Goal: Task Accomplishment & Management: Manage account settings

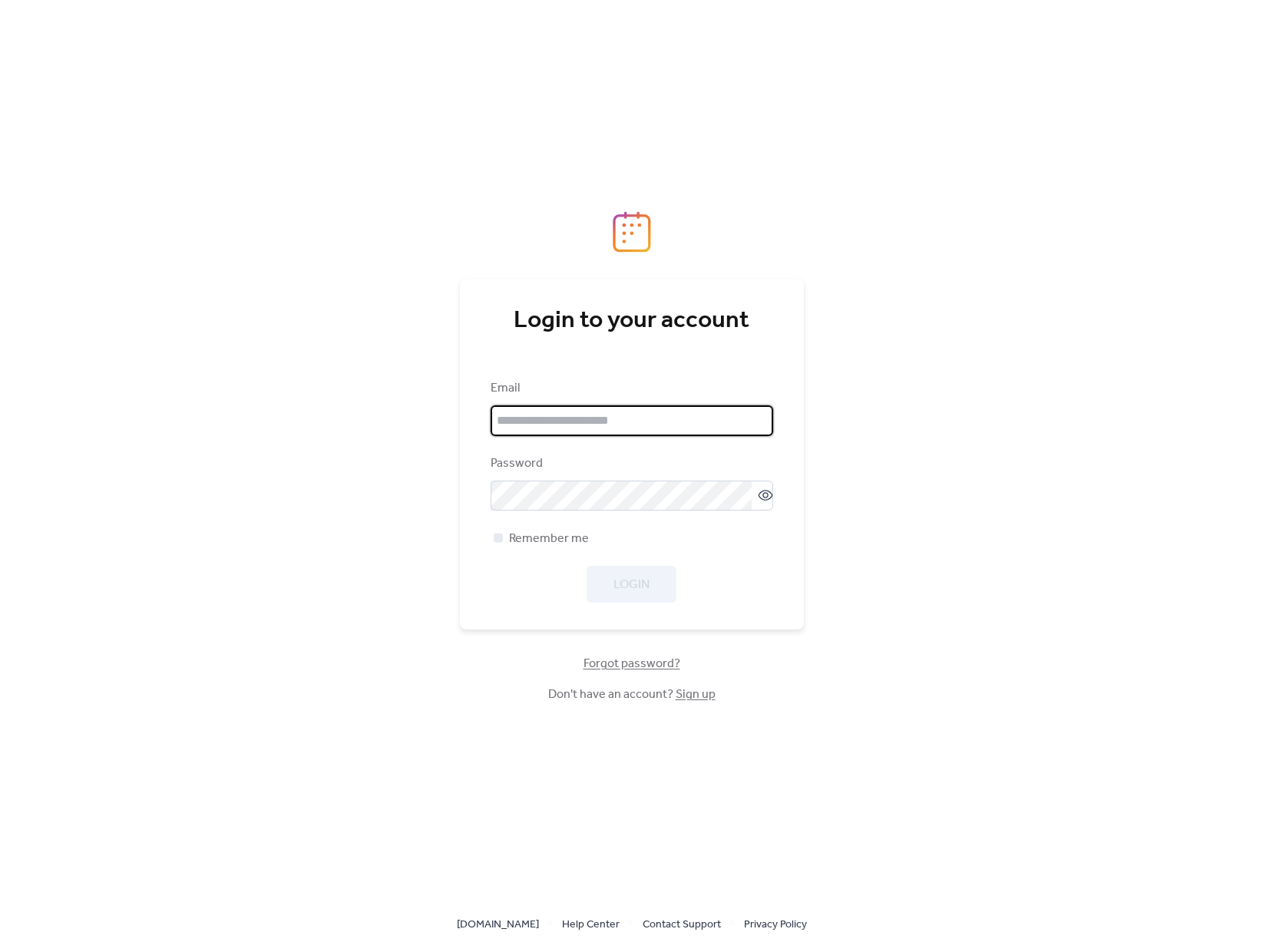
click at [615, 432] on input "email" at bounding box center [632, 421] width 282 height 30
type input "**********"
click at [639, 592] on span "Login" at bounding box center [631, 585] width 36 height 19
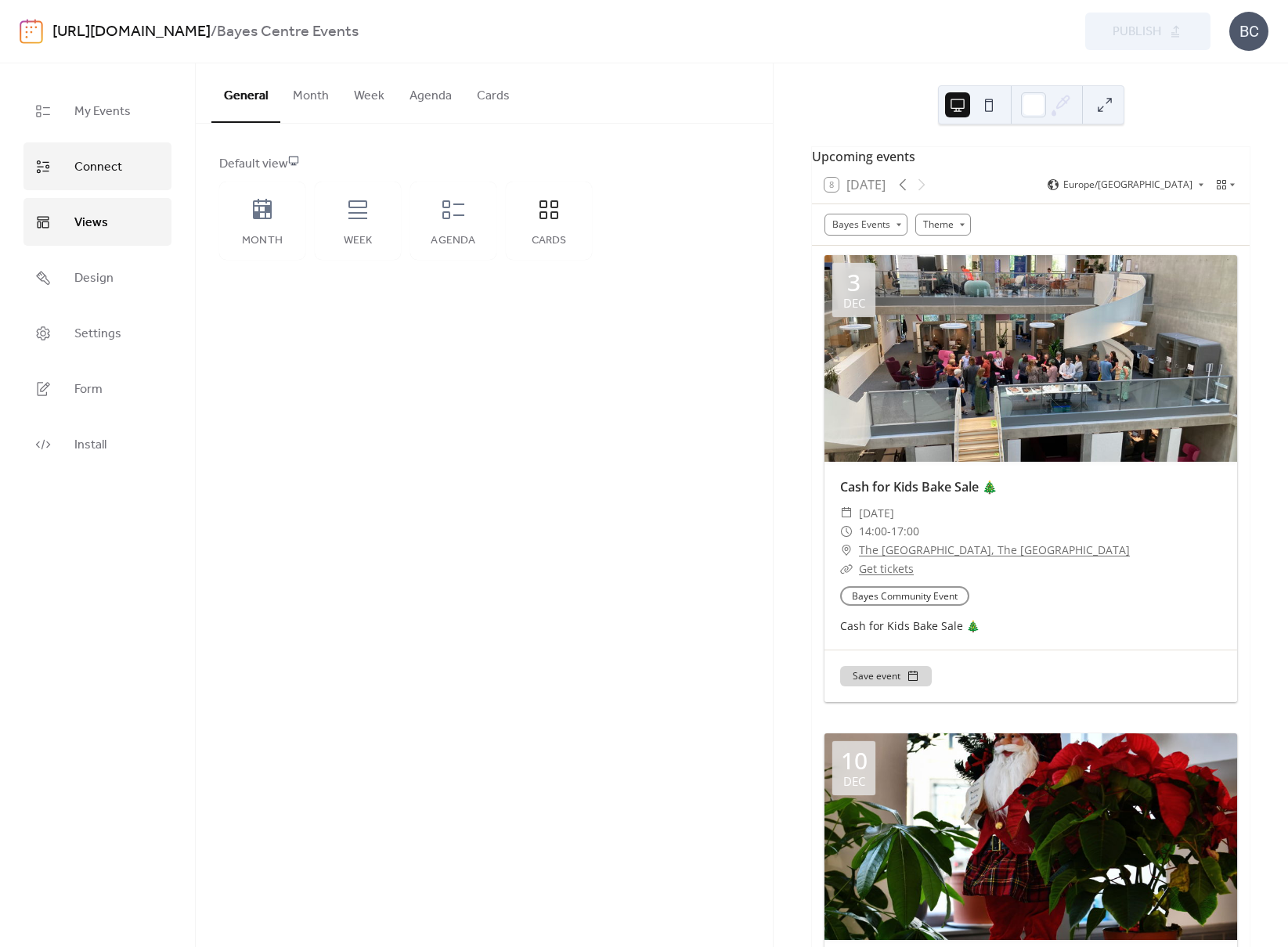
click at [118, 160] on span "Connect" at bounding box center [98, 167] width 47 height 25
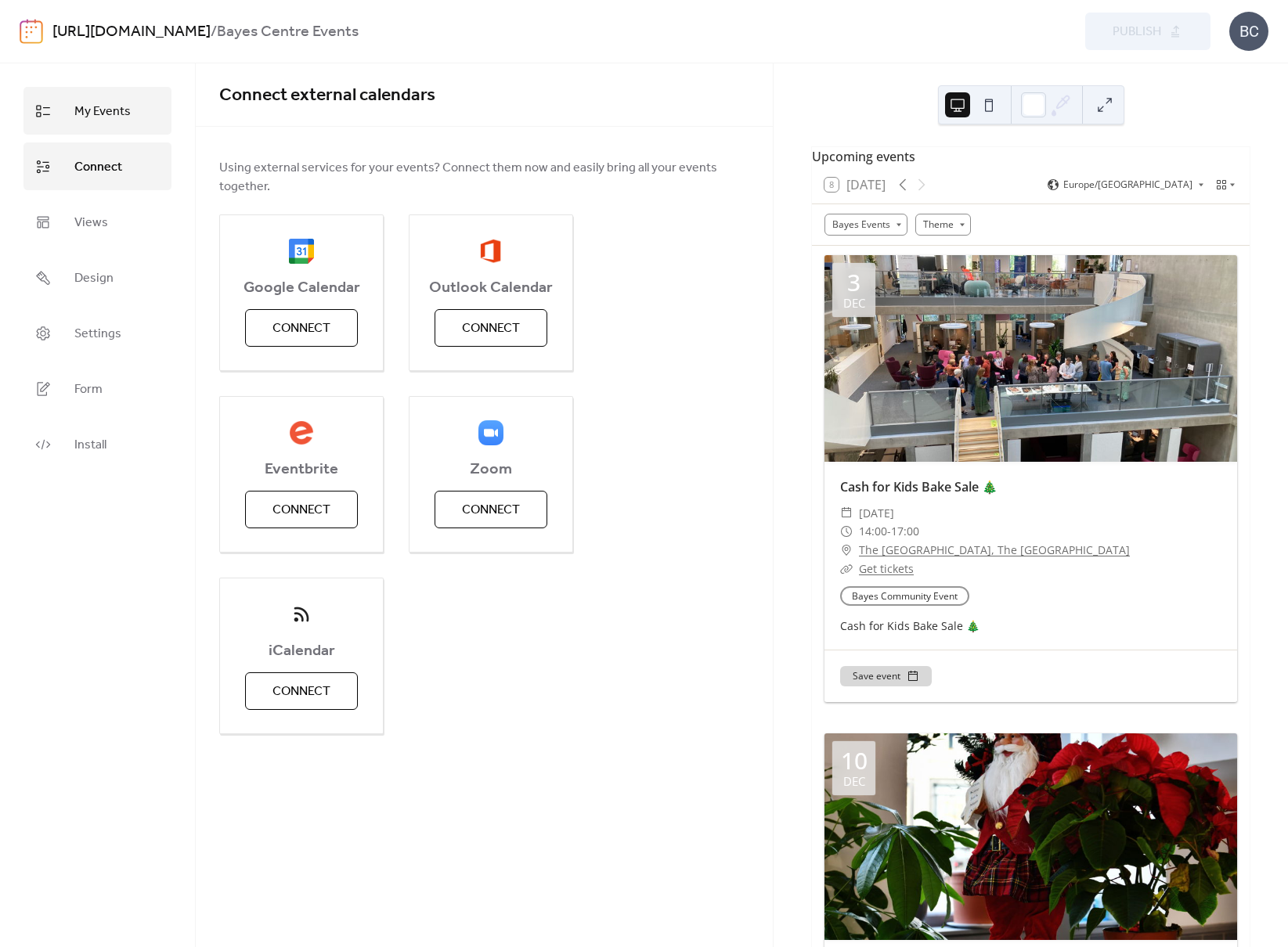
click at [100, 123] on span "My Events" at bounding box center [103, 111] width 57 height 25
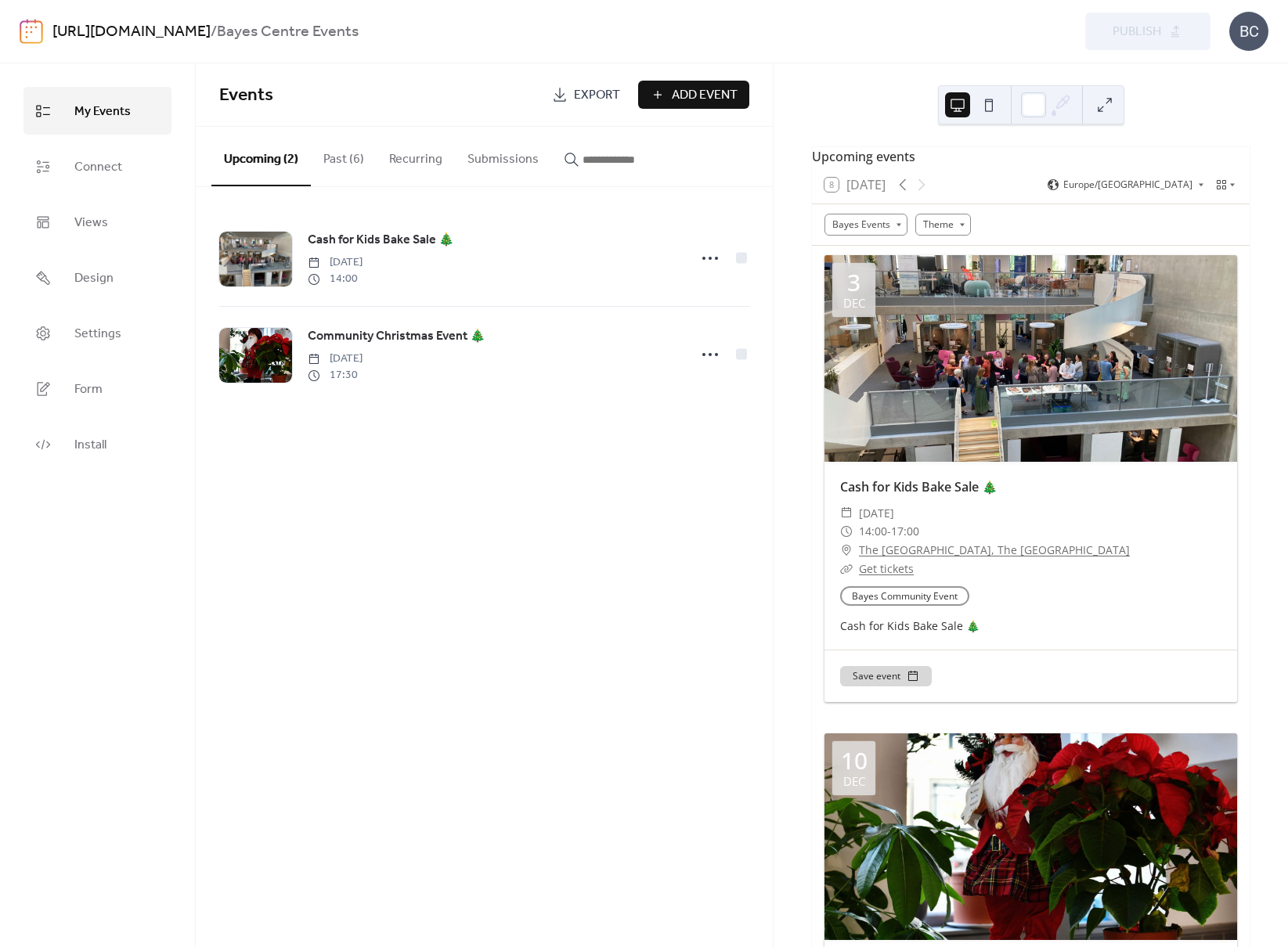
click at [511, 164] on button "Submissions" at bounding box center [503, 156] width 97 height 58
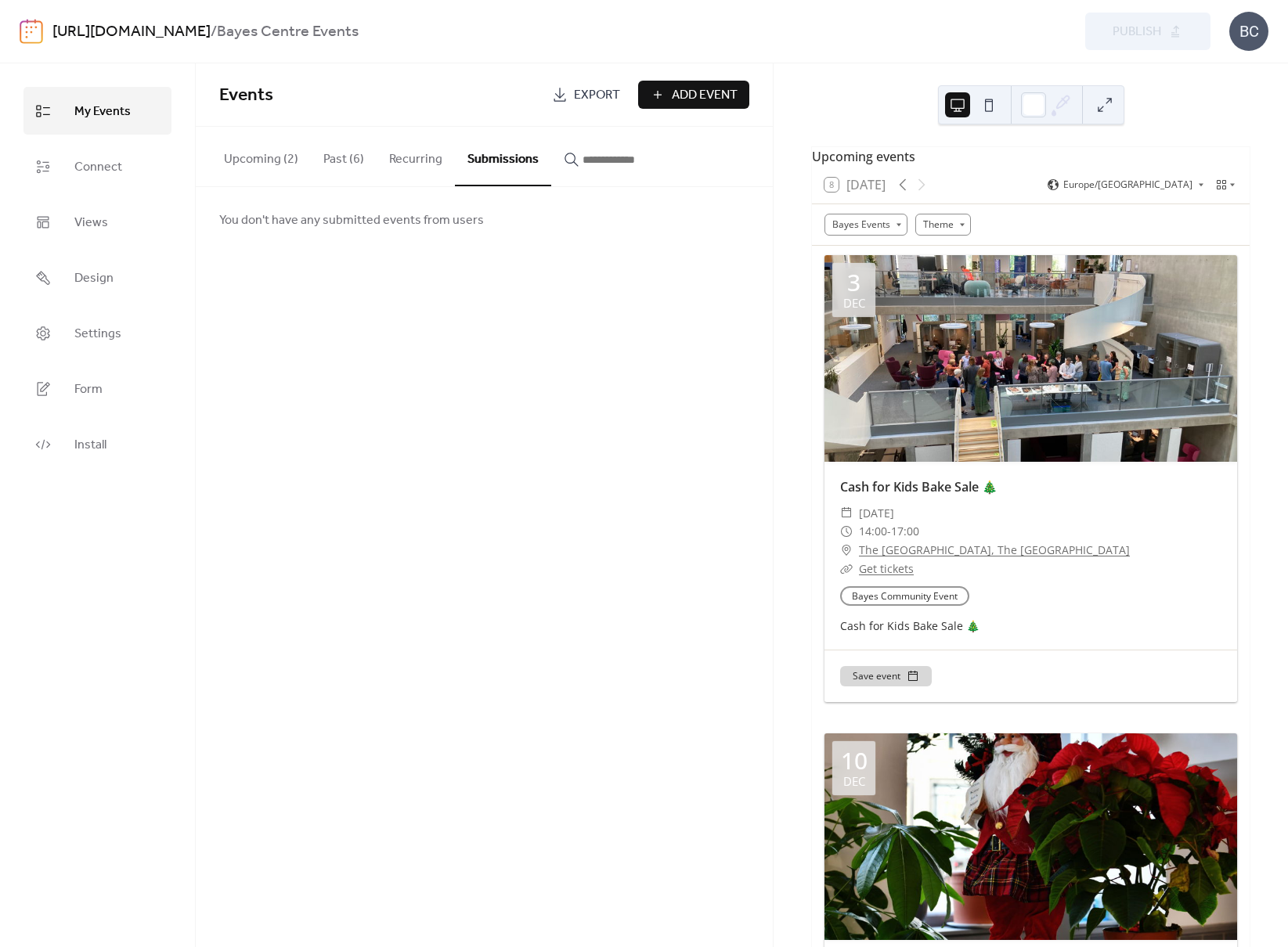
click at [397, 160] on button "Recurring" at bounding box center [416, 156] width 78 height 58
click at [325, 172] on button "Past (6)" at bounding box center [344, 156] width 66 height 58
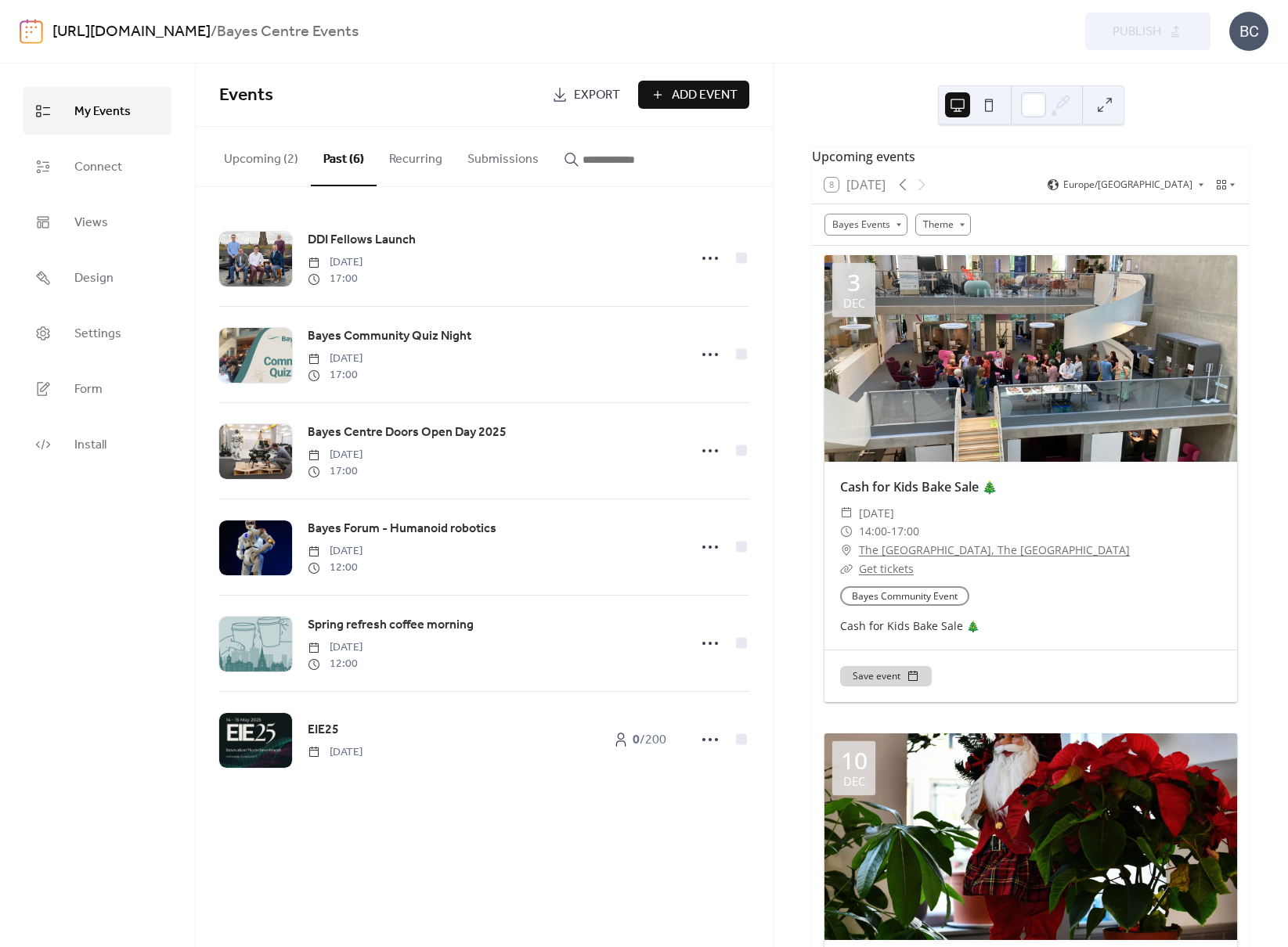
click at [270, 164] on button "Upcoming (2)" at bounding box center [261, 156] width 99 height 58
